Goal: Task Accomplishment & Management: Manage account settings

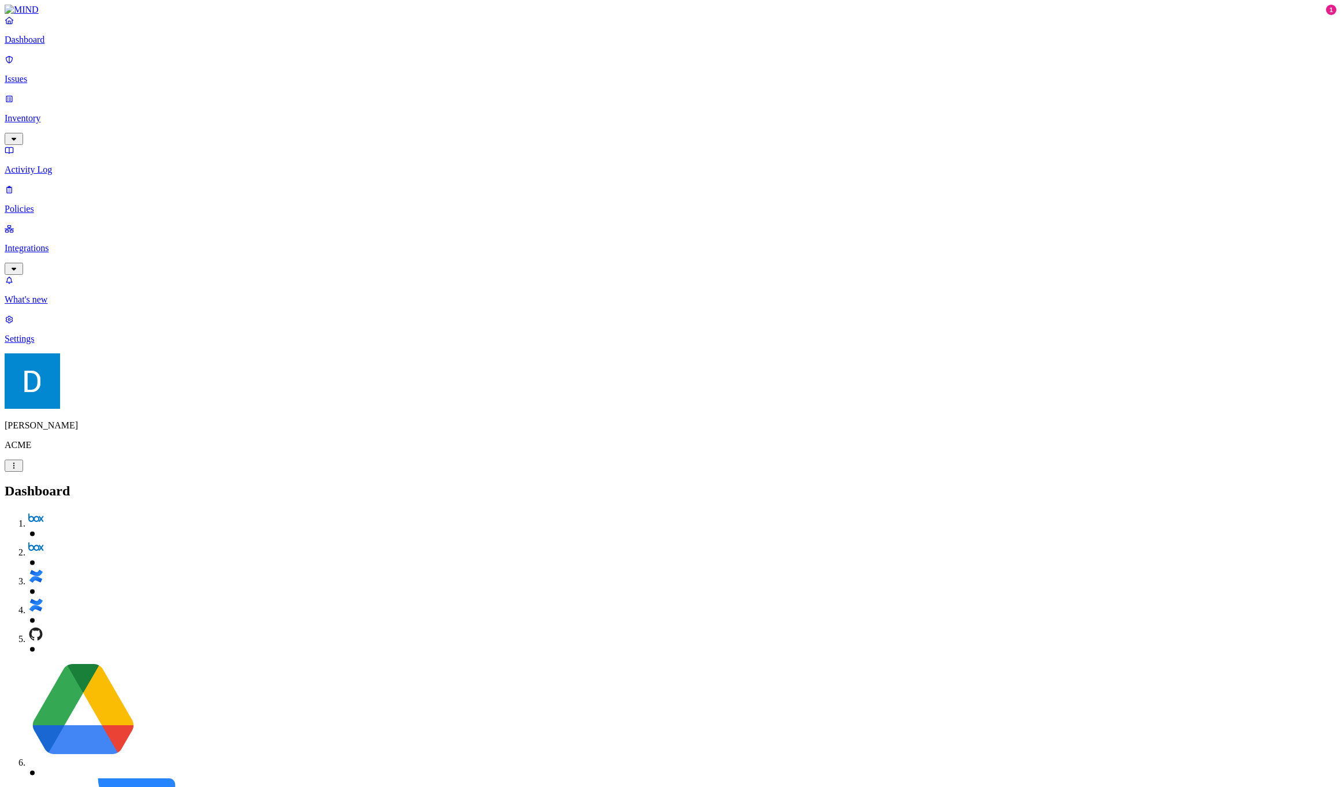
click at [73, 204] on p "Policies" at bounding box center [671, 209] width 1332 height 10
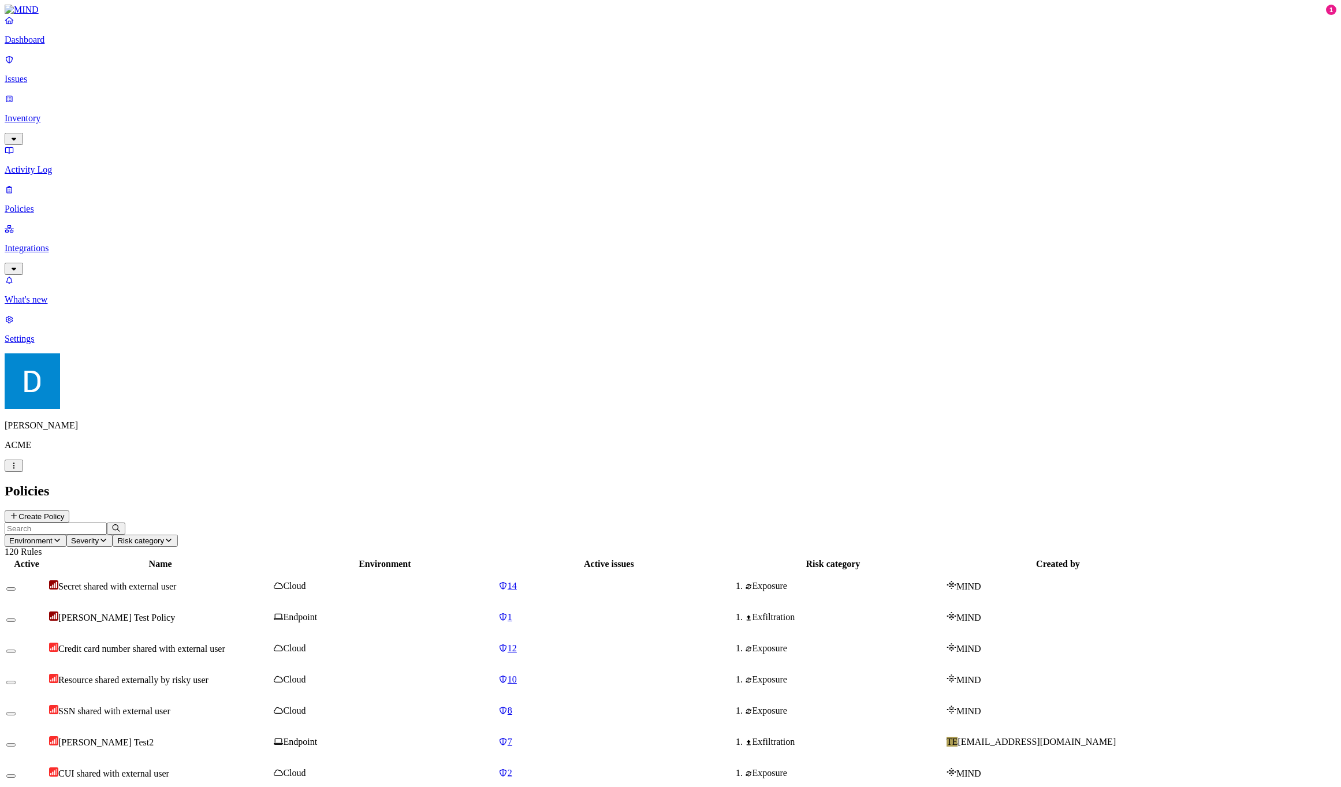
click at [107, 523] on input "text" at bounding box center [56, 529] width 102 height 12
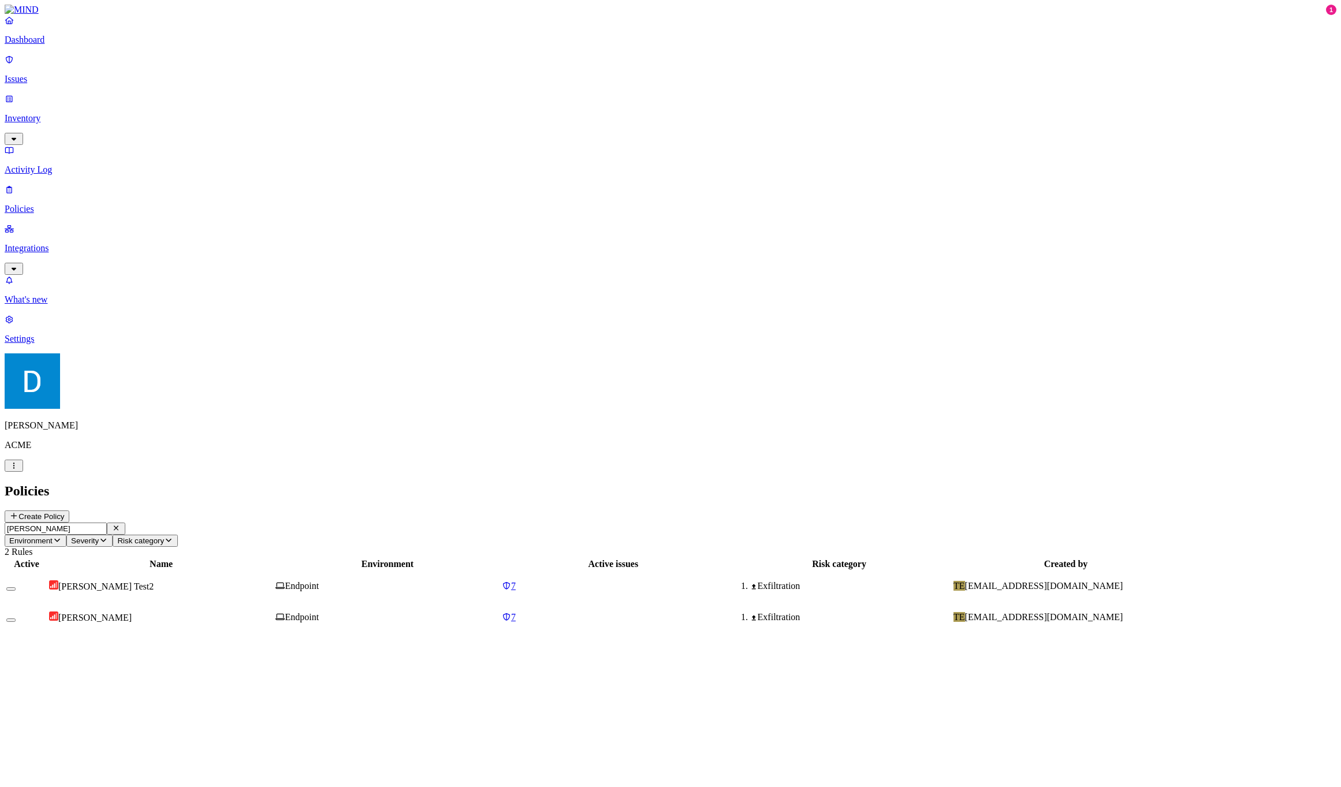
type input "[PERSON_NAME]"
click at [233, 571] on td "[PERSON_NAME] Test2" at bounding box center [161, 586] width 225 height 30
drag, startPoint x: 1114, startPoint y: 377, endPoint x: 1058, endPoint y: 376, distance: 56.0
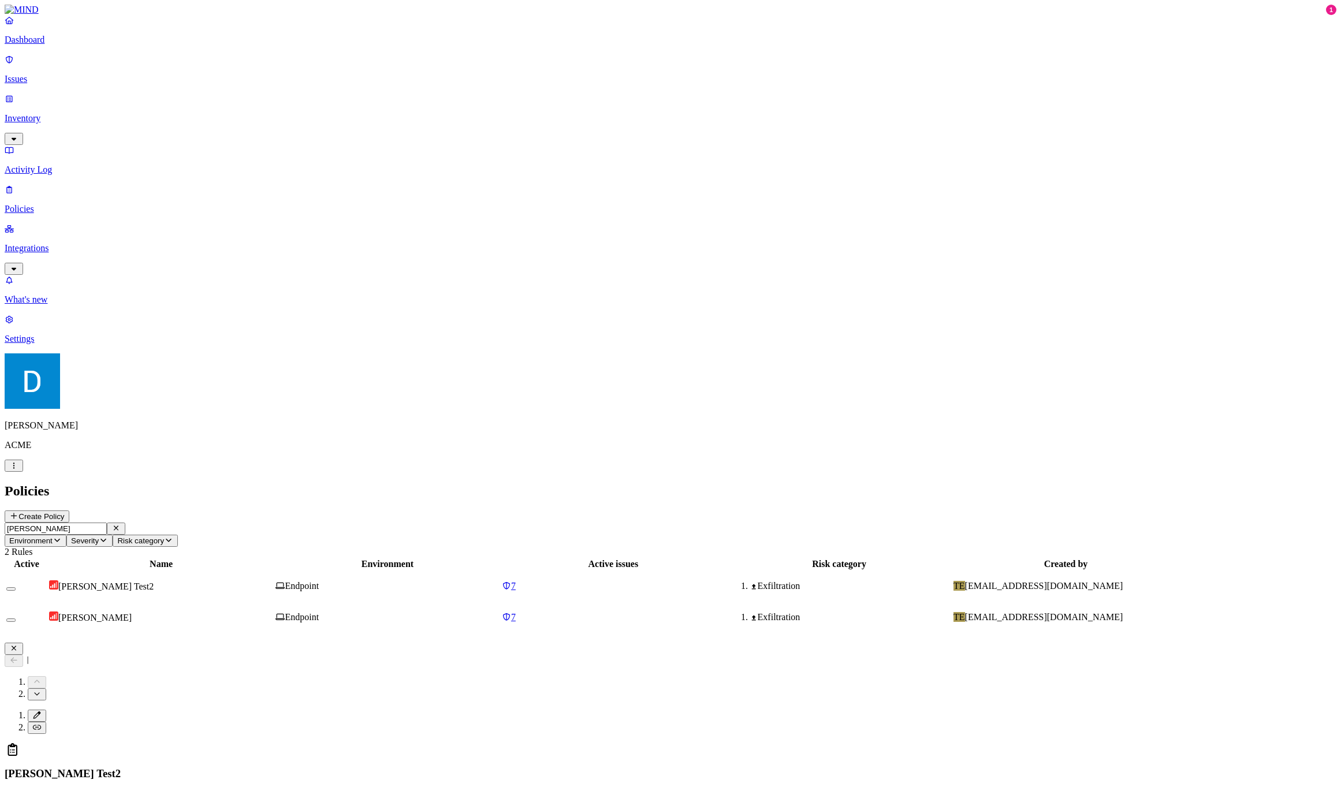
drag, startPoint x: 1058, startPoint y: 376, endPoint x: 1106, endPoint y: 374, distance: 48.5
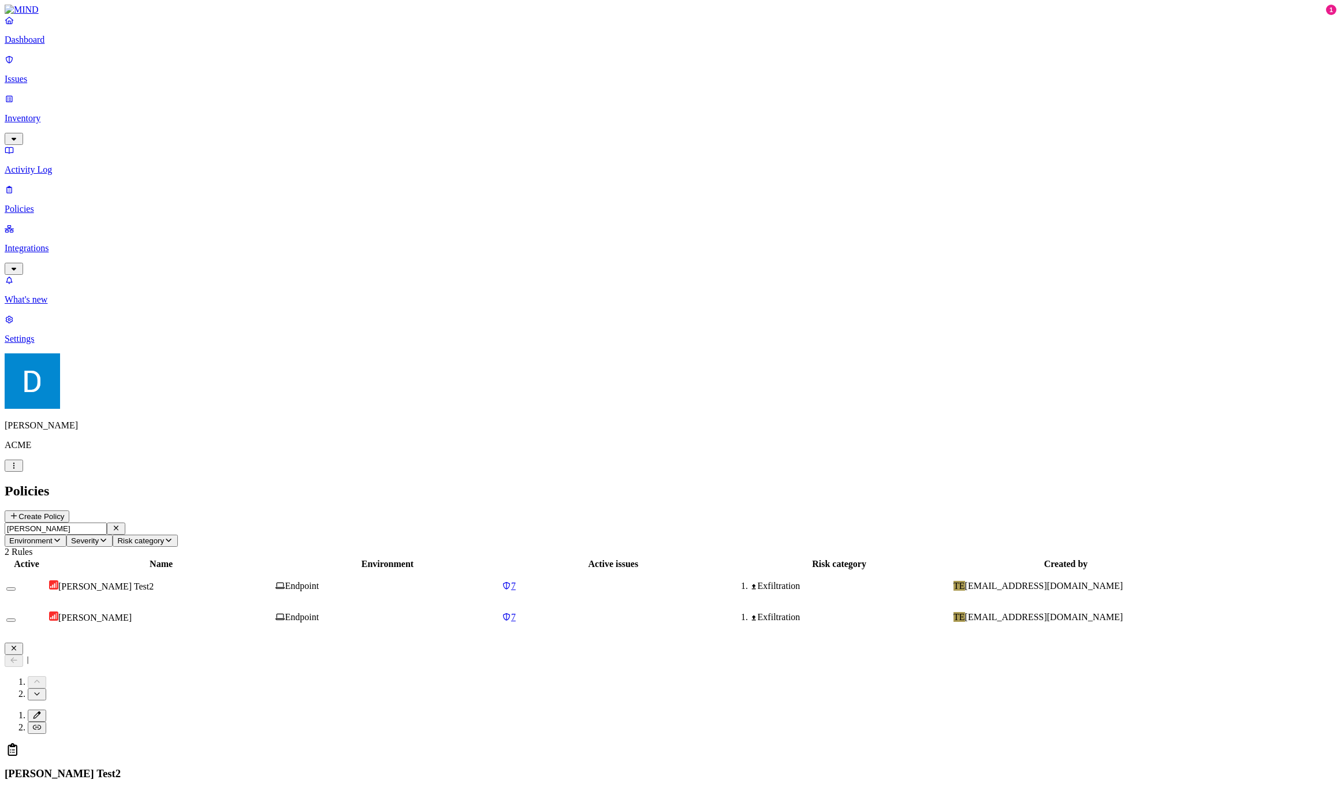
drag, startPoint x: 1106, startPoint y: 374, endPoint x: 1054, endPoint y: 372, distance: 52.6
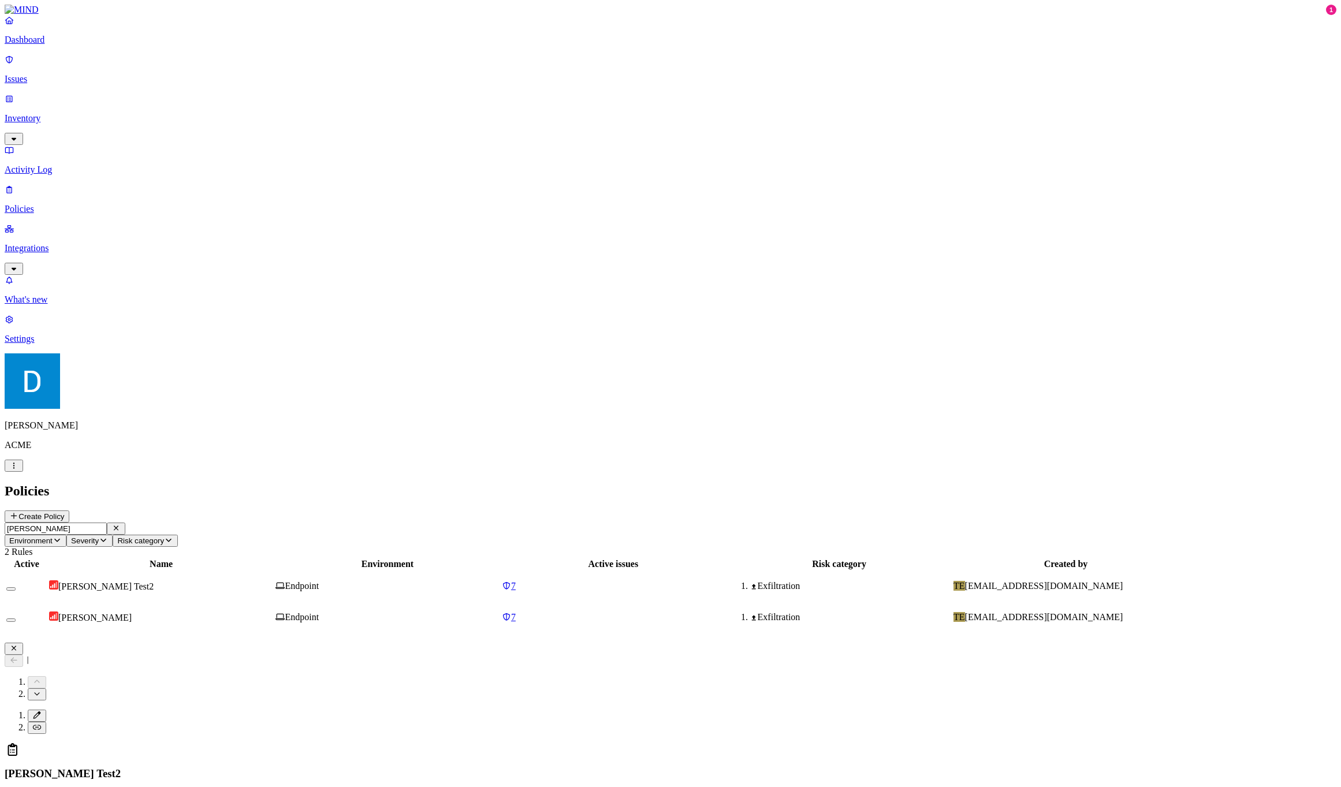
drag, startPoint x: 1054, startPoint y: 372, endPoint x: 1100, endPoint y: 374, distance: 46.2
click at [843, 557] on div "Active Name Environment Active issues Risk category Created by [PERSON_NAME] Te…" at bounding box center [671, 595] width 1332 height 76
type button "on"
